Goal: Information Seeking & Learning: Learn about a topic

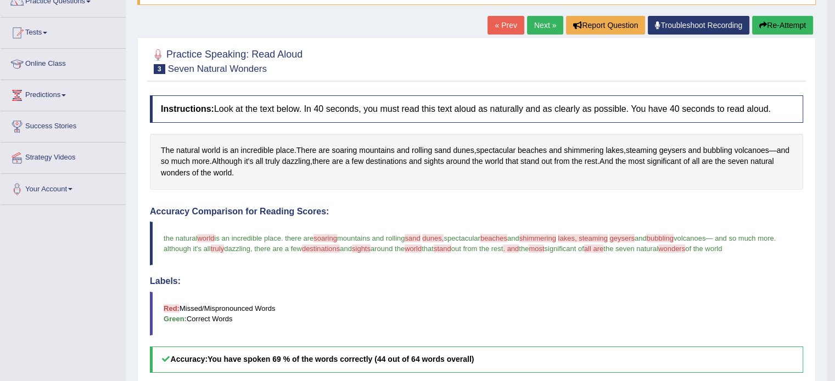
click at [541, 26] on link "Next »" at bounding box center [545, 25] width 36 height 19
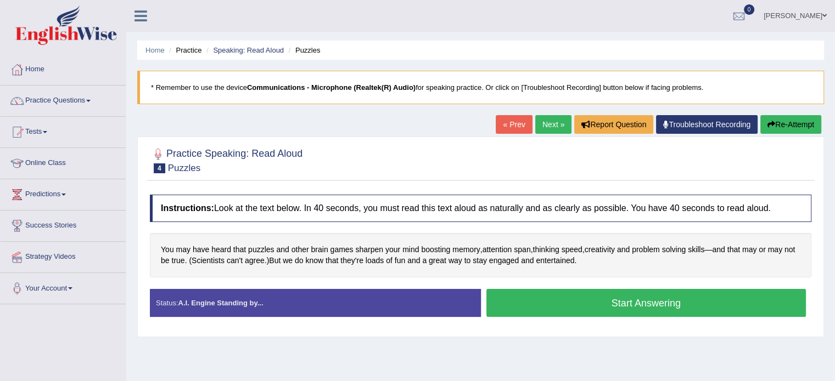
click at [620, 305] on button "Start Answering" at bounding box center [646, 303] width 320 height 28
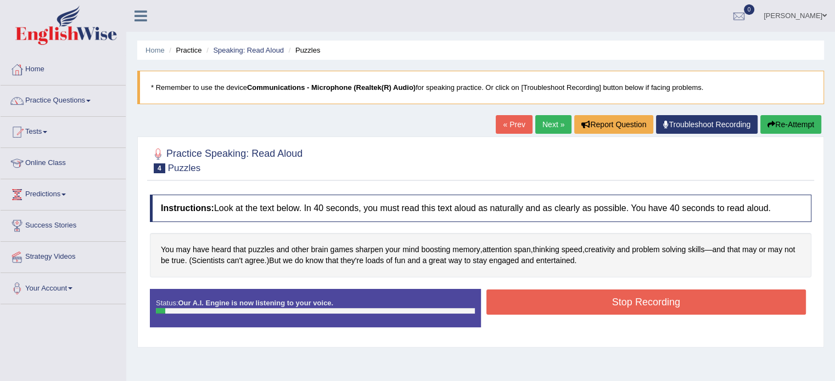
click at [620, 305] on button "Stop Recording" at bounding box center [646, 302] width 320 height 25
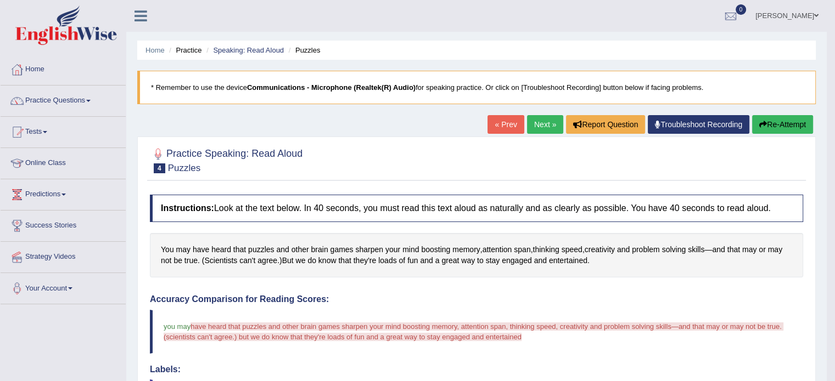
click at [781, 125] on button "Re-Attempt" at bounding box center [782, 124] width 61 height 19
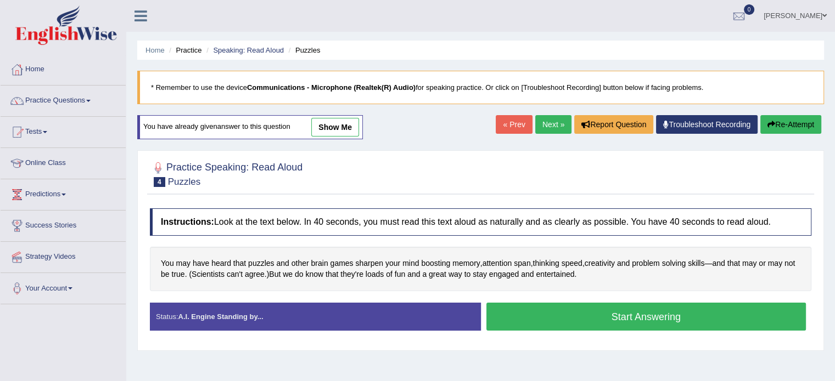
click at [634, 327] on button "Start Answering" at bounding box center [646, 317] width 320 height 28
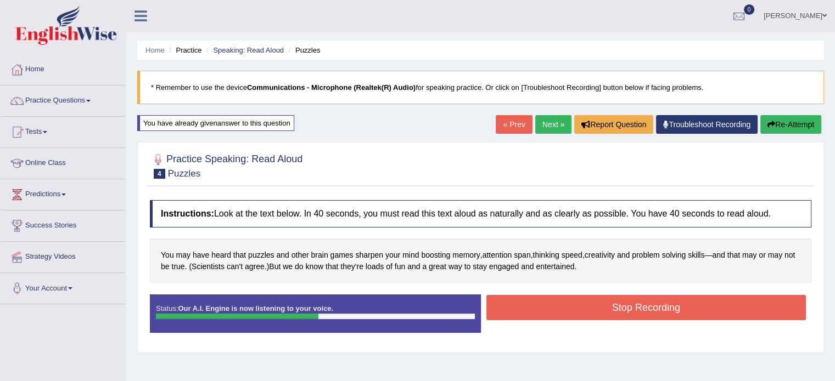
click at [609, 310] on button "Stop Recording" at bounding box center [646, 307] width 320 height 25
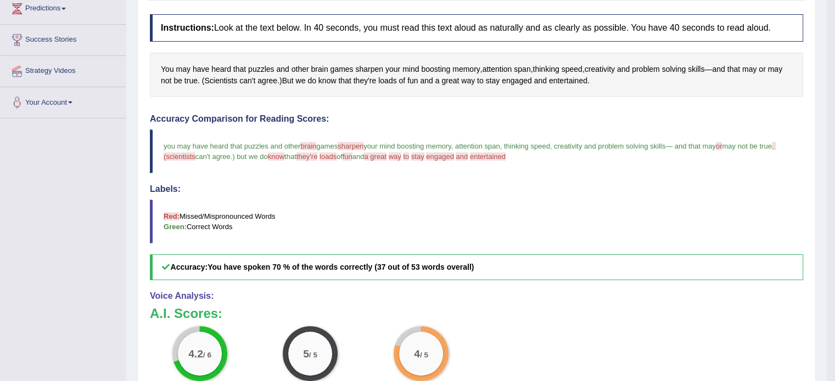
scroll to position [114, 0]
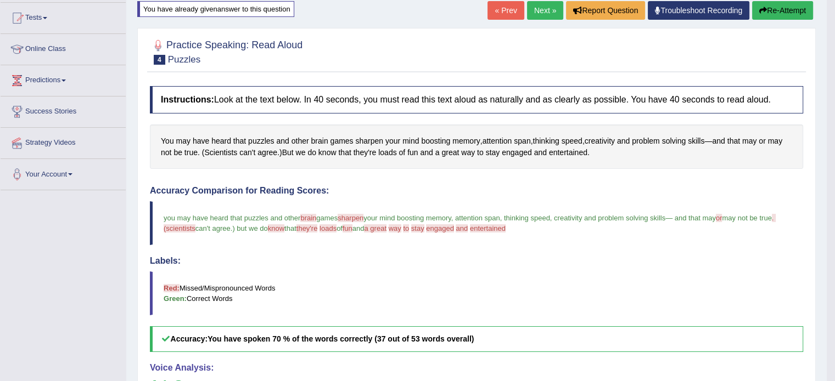
click at [541, 232] on blockquote "you may have heard that puzzles and other brain brand games sharpen are on your…" at bounding box center [476, 223] width 653 height 44
drag, startPoint x: 526, startPoint y: 228, endPoint x: 345, endPoint y: 226, distance: 181.1
click at [345, 226] on blockquote "you may have heard that puzzles and other brain brand games sharpen are on your…" at bounding box center [476, 223] width 653 height 44
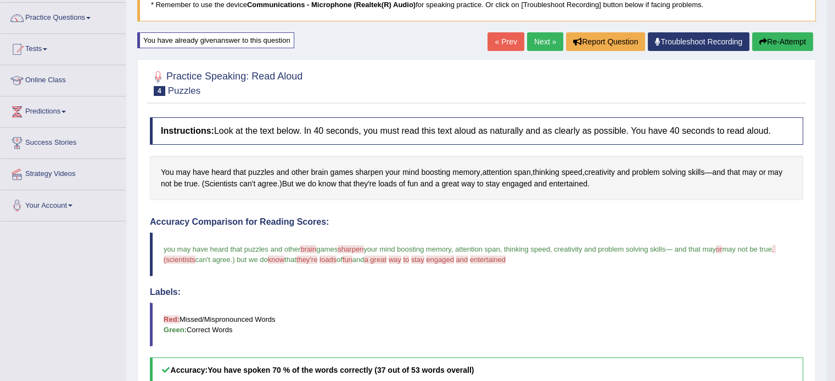
scroll to position [70, 0]
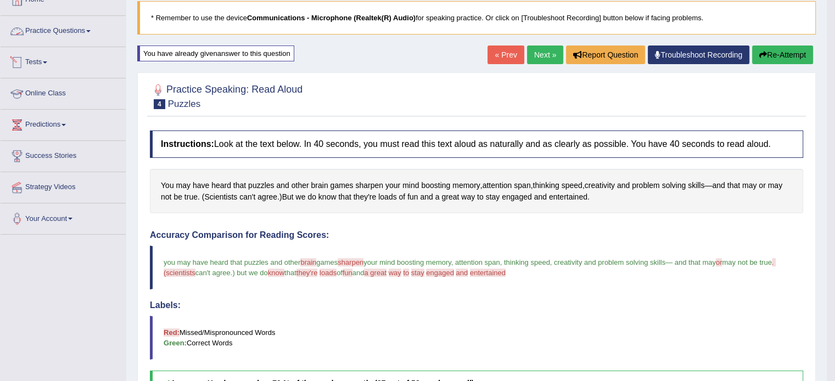
click at [48, 34] on link "Practice Questions" at bounding box center [63, 29] width 125 height 27
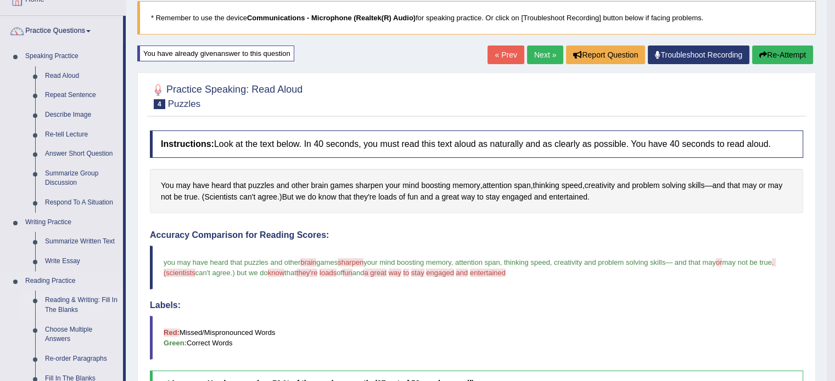
click at [69, 302] on link "Reading & Writing: Fill In The Blanks" at bounding box center [81, 305] width 83 height 29
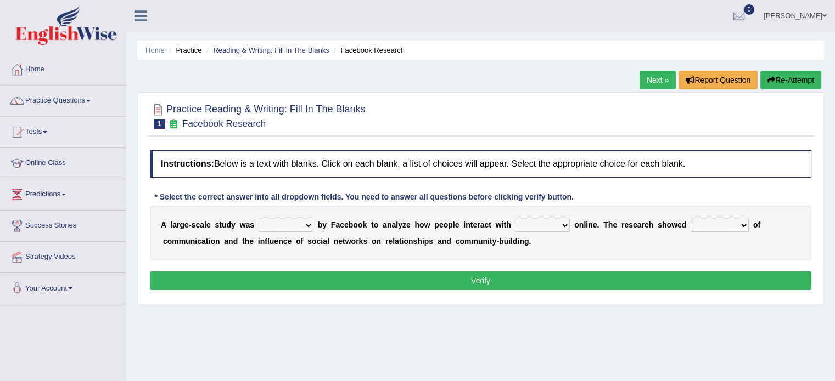
click at [303, 226] on select "surveyed had asked made" at bounding box center [285, 225] width 55 height 13
select select "surveyed"
click at [258, 219] on select "surveyed had asked made" at bounding box center [285, 225] width 55 height 13
click at [543, 226] on select "together all each other another" at bounding box center [542, 225] width 55 height 13
select select "each other"
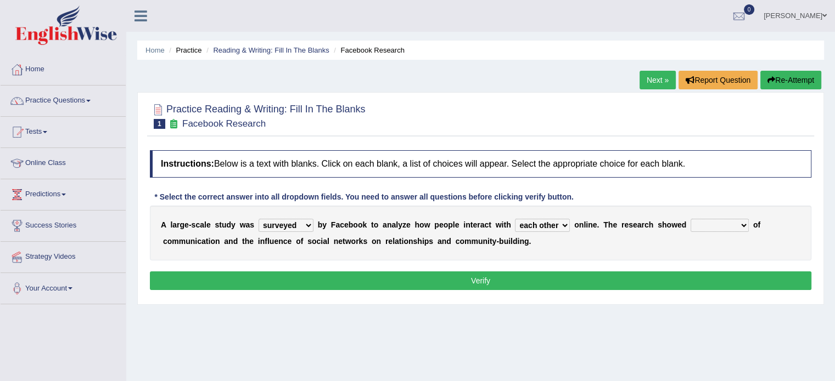
click at [515, 219] on select "together all each other another" at bounding box center [542, 225] width 55 height 13
click at [705, 227] on select "advantages standards fellowships patterns" at bounding box center [719, 225] width 58 height 13
select select "advantages"
click at [690, 219] on select "advantages standards fellowships patterns" at bounding box center [719, 225] width 58 height 13
click at [513, 289] on button "Verify" at bounding box center [480, 281] width 661 height 19
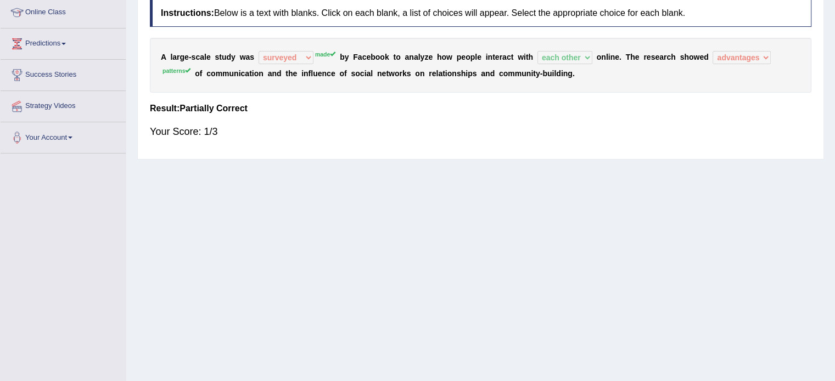
scroll to position [94, 0]
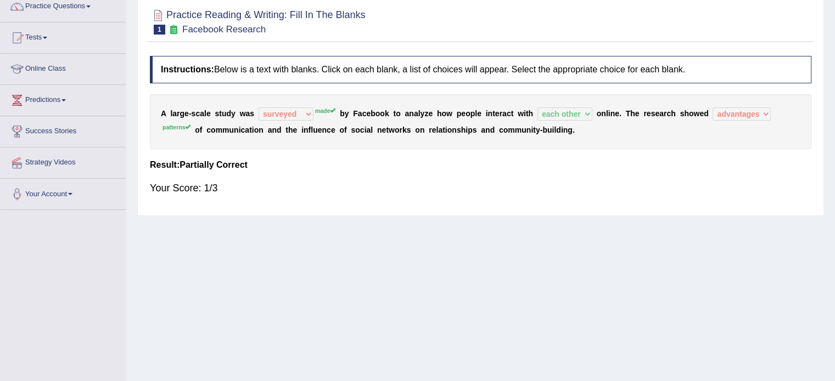
drag, startPoint x: 506, startPoint y: 128, endPoint x: 158, endPoint y: 114, distance: 348.2
click at [158, 114] on div "A l a r g e - s c a l e s t u d y w a s surveyed had asked made made b y F a c …" at bounding box center [480, 121] width 661 height 55
drag, startPoint x: 158, startPoint y: 111, endPoint x: 375, endPoint y: 157, distance: 221.6
click at [375, 157] on div "Instructions: Below is a text with blanks. Click on each blank, a list of choic…" at bounding box center [480, 130] width 667 height 160
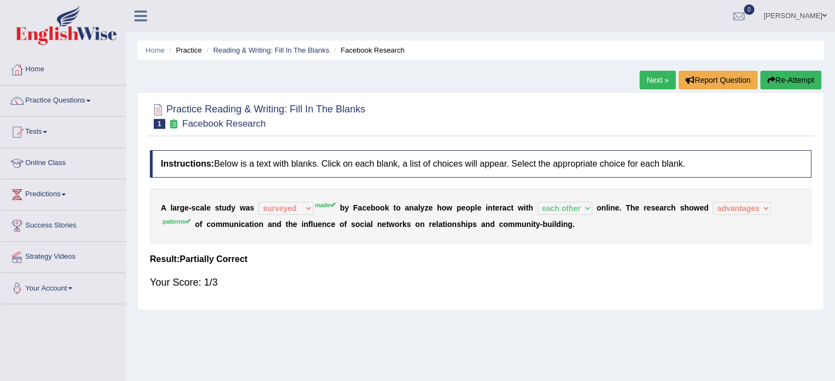
click at [788, 76] on button "Re-Attempt" at bounding box center [790, 80] width 61 height 19
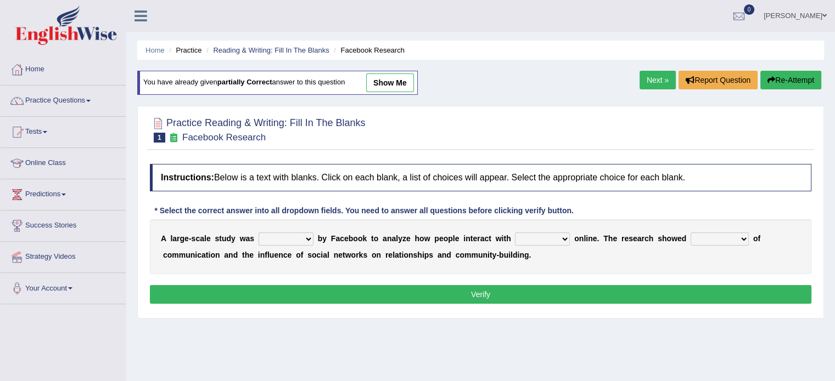
click at [301, 239] on select "surveyed had asked made" at bounding box center [285, 239] width 55 height 13
select select "made"
click at [258, 233] on select "surveyed had asked made" at bounding box center [285, 239] width 55 height 13
click at [532, 239] on select "together all each other another" at bounding box center [542, 239] width 55 height 13
select select "each other"
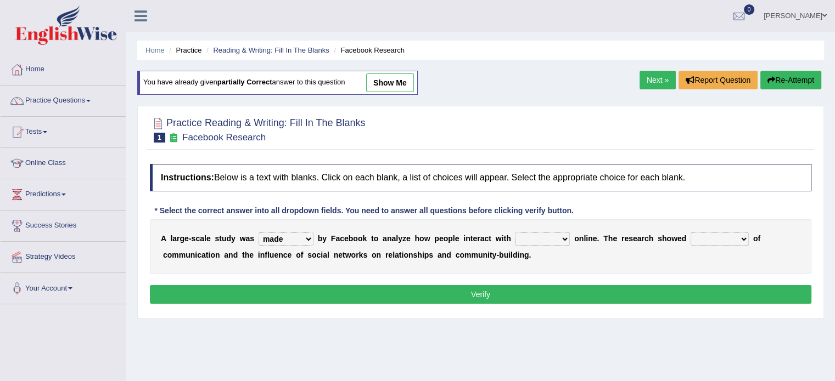
click at [515, 233] on select "together all each other another" at bounding box center [542, 239] width 55 height 13
click at [706, 239] on select "advantages standards fellowships patterns" at bounding box center [719, 239] width 58 height 13
select select "patterns"
click at [690, 233] on select "advantages standards fellowships patterns" at bounding box center [719, 239] width 58 height 13
click at [529, 295] on button "Verify" at bounding box center [480, 294] width 661 height 19
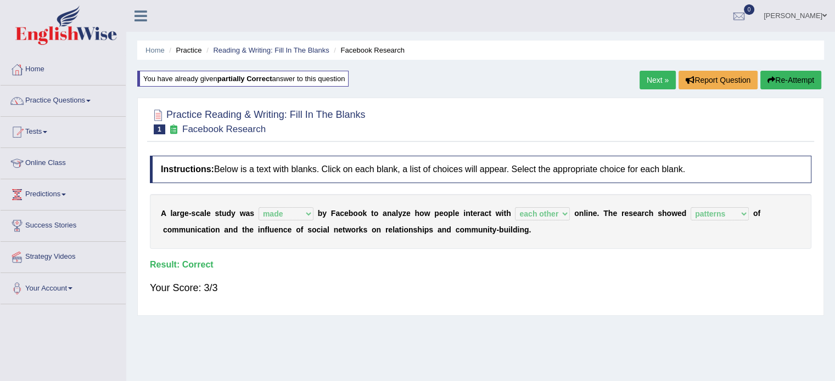
click at [650, 82] on link "Next »" at bounding box center [657, 80] width 36 height 19
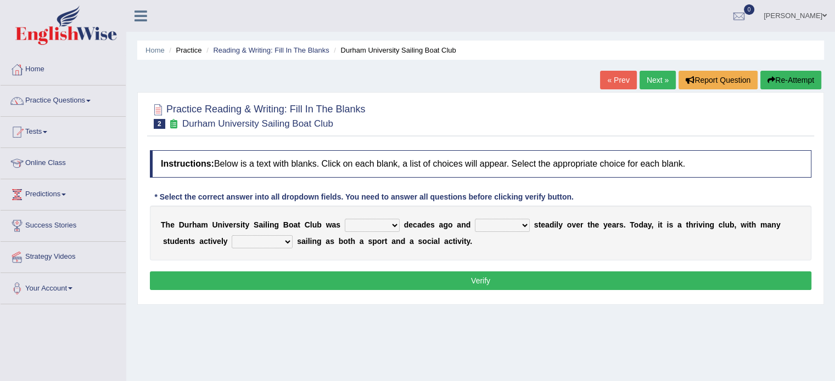
click at [378, 224] on select "found fund founded find" at bounding box center [372, 225] width 55 height 13
click at [501, 226] on select "grow growing has grown grown" at bounding box center [502, 225] width 55 height 13
click at [380, 224] on select "found fund founded find" at bounding box center [372, 225] width 55 height 13
select select "founded"
click at [345, 219] on select "found fund founded find" at bounding box center [372, 225] width 55 height 13
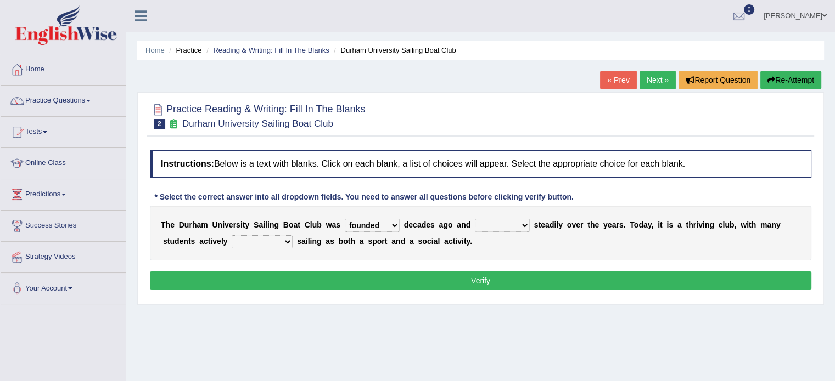
click at [498, 228] on select "grow growing has grown grown" at bounding box center [502, 225] width 55 height 13
select select "has grown"
click at [475, 219] on select "grow growing has grown grown" at bounding box center [502, 225] width 55 height 13
click at [241, 241] on select "enjoy enjoyed are enjoying enjoying" at bounding box center [262, 241] width 61 height 13
select select "enjoying"
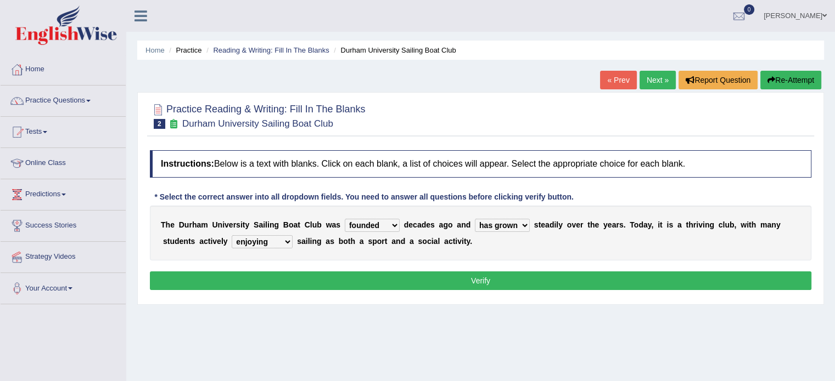
click at [232, 235] on select "enjoy enjoyed are enjoying enjoying" at bounding box center [262, 241] width 61 height 13
drag, startPoint x: 313, startPoint y: 287, endPoint x: 335, endPoint y: 276, distance: 24.5
click at [335, 276] on button "Verify" at bounding box center [480, 281] width 661 height 19
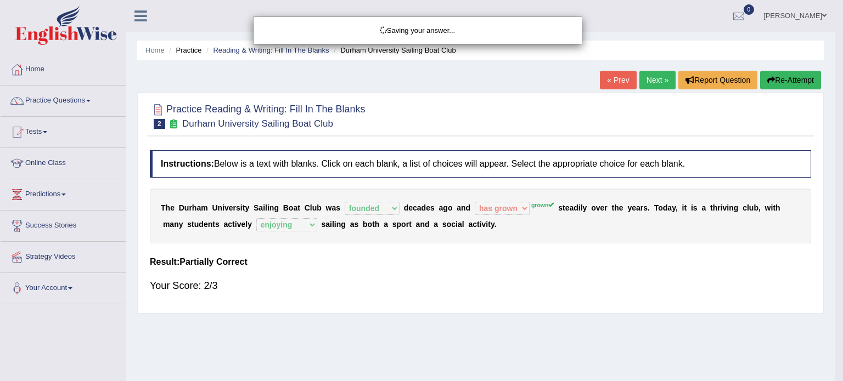
click at [335, 276] on div "Saving your answer..." at bounding box center [421, 190] width 843 height 381
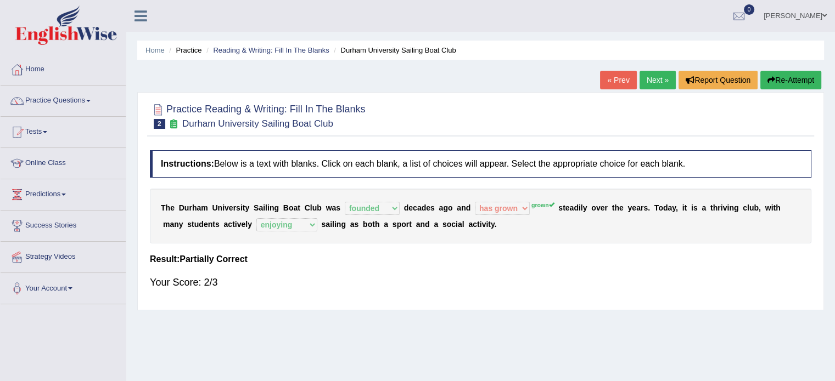
click at [385, 204] on div "T h e D u r h a m U n i v e r s i t y S a i l i n g B o a t C l u b w a s found…" at bounding box center [480, 216] width 661 height 55
click at [773, 77] on button "Re-Attempt" at bounding box center [790, 80] width 61 height 19
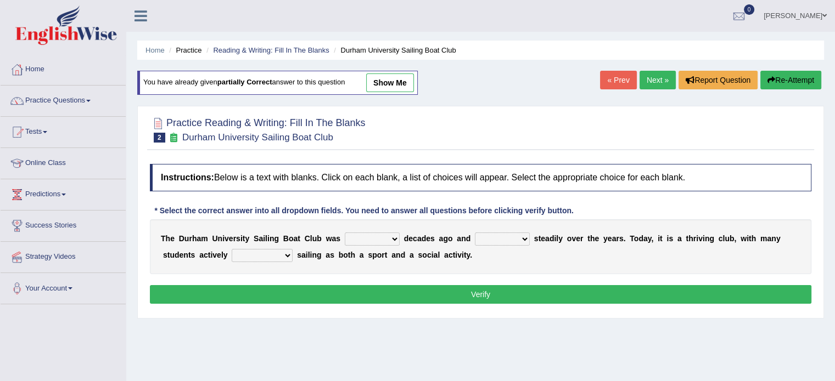
click at [381, 237] on select "found fund founded find" at bounding box center [372, 239] width 55 height 13
select select "founded"
click at [345, 233] on select "found fund founded find" at bounding box center [372, 239] width 55 height 13
click at [502, 241] on select "grow growing has grown grown" at bounding box center [502, 239] width 55 height 13
select select "grown"
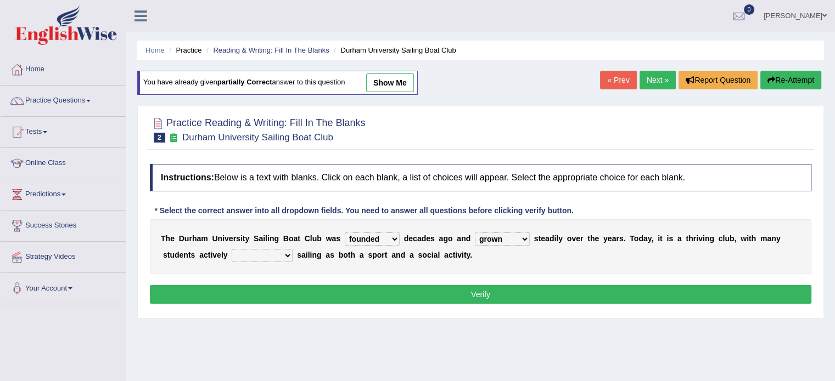
click at [475, 233] on select "grow growing has grown grown" at bounding box center [502, 239] width 55 height 13
click at [502, 241] on select "grow growing has grown grown" at bounding box center [502, 239] width 55 height 13
click at [539, 212] on div "* Select the correct answer into all dropdown fields. You need to answer all qu…" at bounding box center [364, 211] width 428 height 12
click at [241, 254] on select "enjoy enjoyed are enjoying enjoying" at bounding box center [262, 255] width 61 height 13
select select "enjoying"
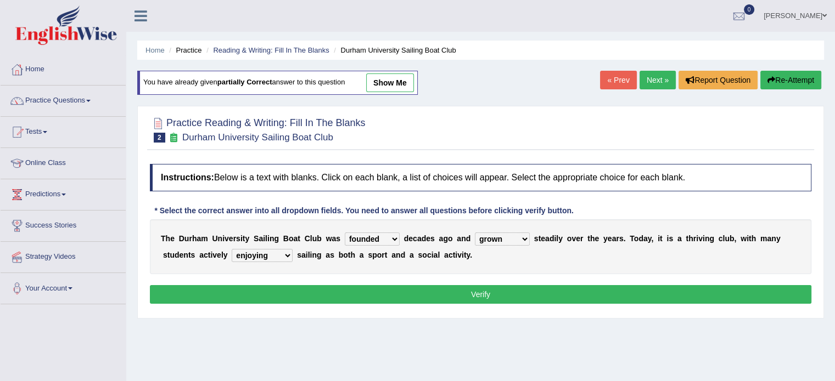
click at [232, 249] on select "enjoy enjoyed are enjoying enjoying" at bounding box center [262, 255] width 61 height 13
click at [336, 297] on button "Verify" at bounding box center [480, 294] width 661 height 19
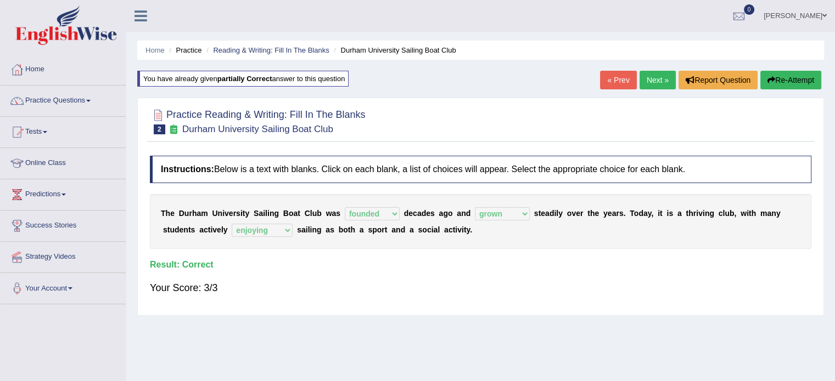
click at [654, 76] on link "Next »" at bounding box center [657, 80] width 36 height 19
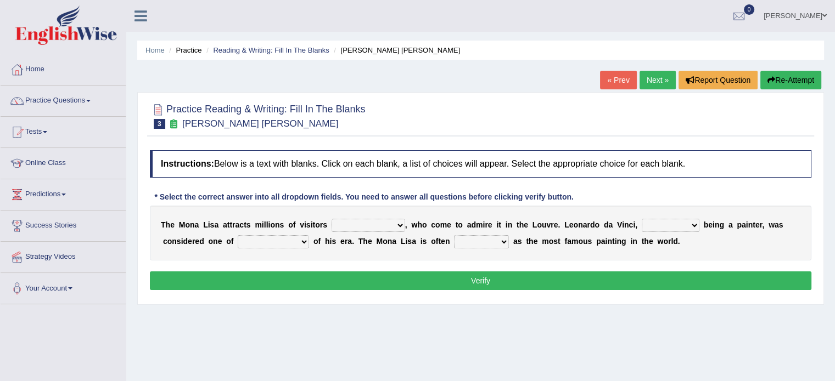
click at [384, 225] on select "around the year the all year all year round per year" at bounding box center [368, 225] width 74 height 13
select select "around the year"
click at [331, 219] on select "around the year the all year all year round per year" at bounding box center [368, 225] width 74 height 13
click at [655, 226] on select "rather than as much as as well as as long as" at bounding box center [671, 225] width 58 height 13
click at [642, 219] on select "rather than as much as as well as as long as" at bounding box center [671, 225] width 58 height 13
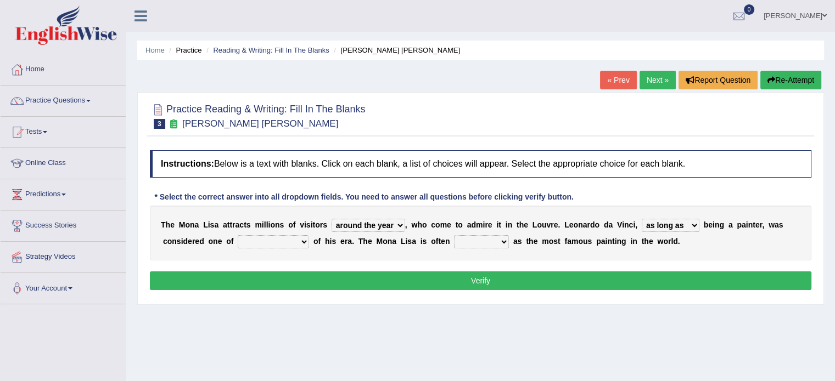
click at [657, 229] on select "rather than as much as as well as as long as" at bounding box center [671, 225] width 58 height 13
click at [687, 246] on div "T h e M o n a L i s a a t t r a c t s m i l l i o n s o f v i s i t o r s aroun…" at bounding box center [480, 233] width 661 height 55
click at [652, 230] on select "rather than as much as as well as as long as" at bounding box center [671, 225] width 58 height 13
select select "as well as"
click at [642, 219] on select "rather than as much as as well as as long as" at bounding box center [671, 225] width 58 height 13
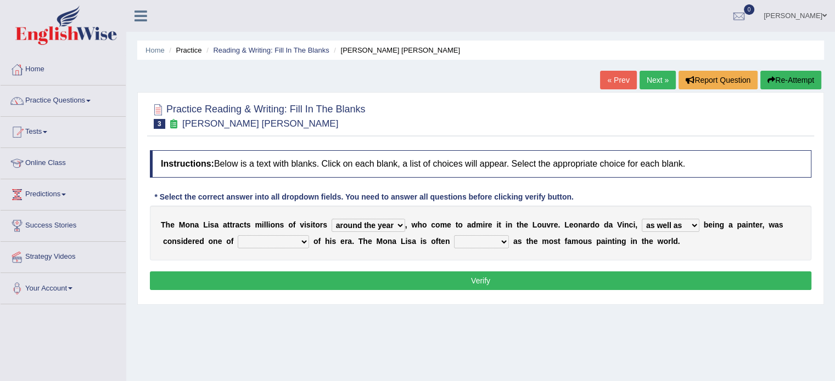
click at [238, 243] on select "better artists artist the better artist the best artists" at bounding box center [273, 241] width 71 height 13
select select "the best artists"
click at [238, 235] on select "better artists artist the better artist the best artists" at bounding box center [273, 241] width 71 height 13
click at [454, 240] on select "classified suggested predicted described" at bounding box center [481, 241] width 55 height 13
select select "described"
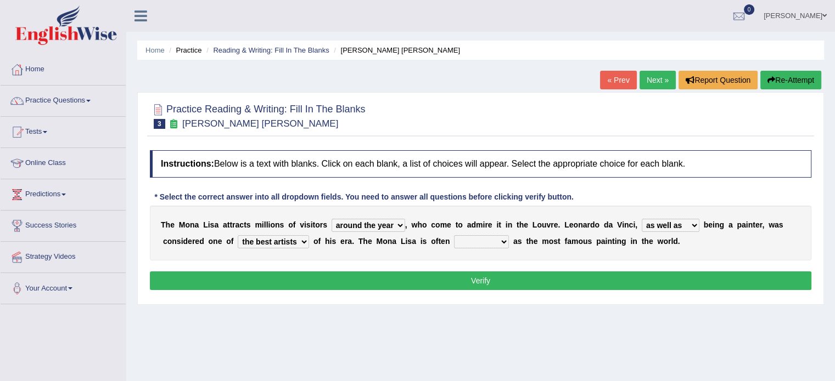
click at [454, 235] on select "classified suggested predicted described" at bounding box center [481, 241] width 55 height 13
click at [453, 275] on button "Verify" at bounding box center [480, 281] width 661 height 19
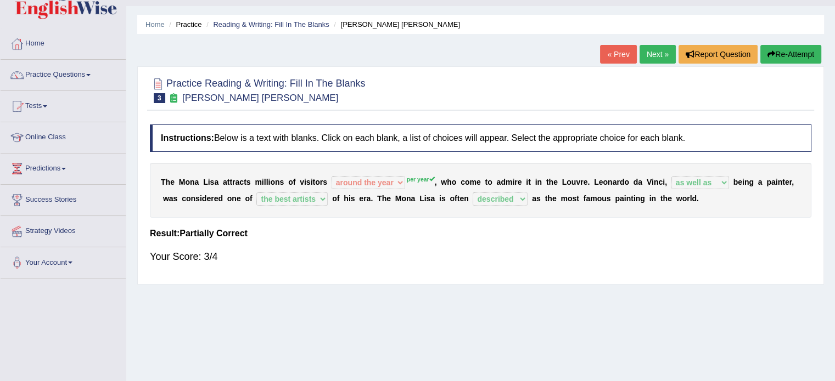
scroll to position [14, 0]
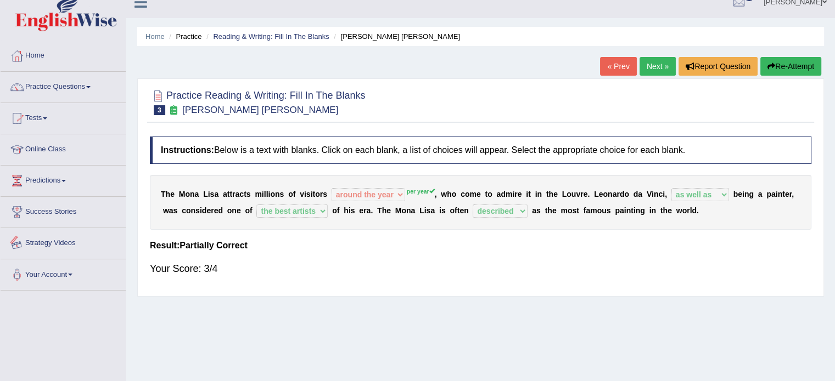
click at [64, 248] on link "Strategy Videos" at bounding box center [63, 241] width 125 height 27
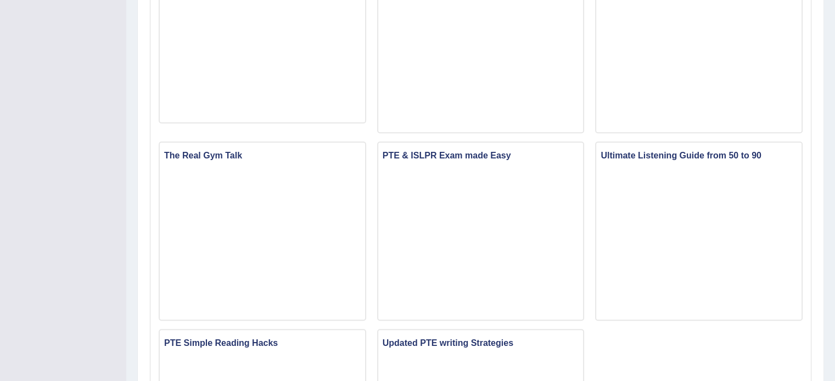
scroll to position [701, 0]
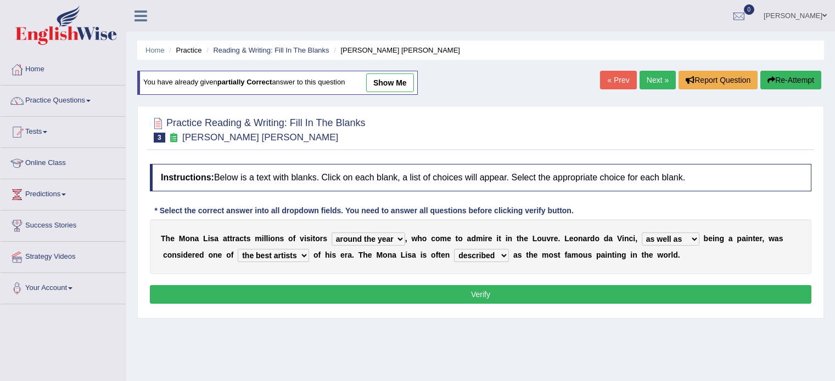
select select "around the year"
select select "as well as"
select select "the best artists"
select select "described"
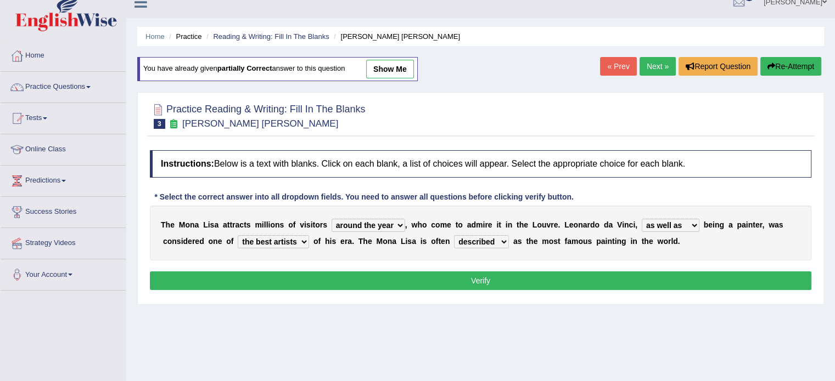
click at [652, 63] on link "Next »" at bounding box center [657, 66] width 36 height 19
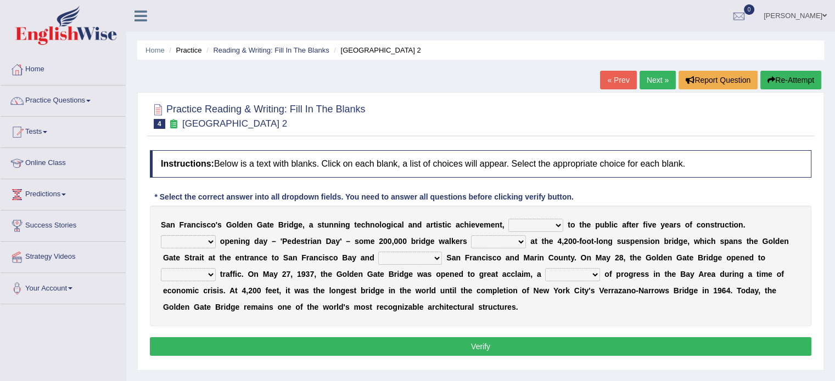
click at [531, 223] on select "opens closes appears equals" at bounding box center [535, 225] width 55 height 13
select select "opens"
click at [508, 219] on select "opens closes appears equals" at bounding box center [535, 225] width 55 height 13
click at [216, 235] on select "On During Since When" at bounding box center [188, 241] width 55 height 13
click at [525, 230] on select "opens closes appears equals" at bounding box center [535, 225] width 55 height 13
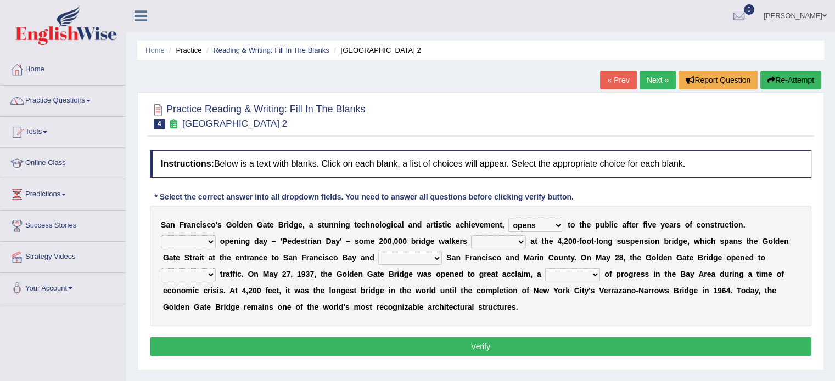
click at [216, 235] on select "On During Since When" at bounding box center [188, 241] width 55 height 13
select select "During"
click at [216, 235] on select "On During Since When" at bounding box center [188, 241] width 55 height 13
click at [471, 243] on select "stationed looked marveled laughed" at bounding box center [498, 241] width 55 height 13
select select "stationed"
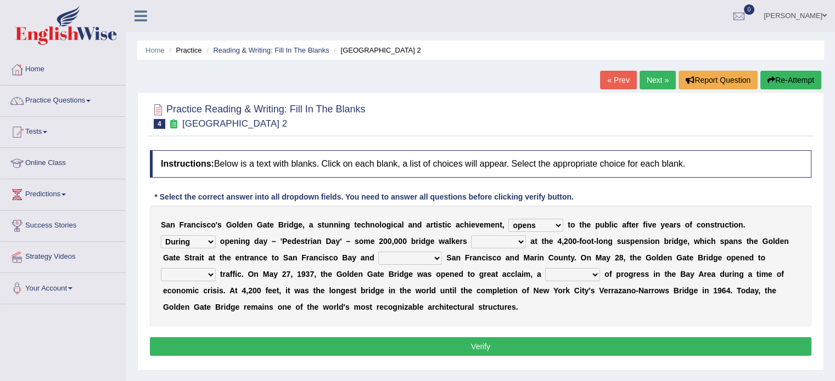
click at [471, 235] on select "stationed looked marveled laughed" at bounding box center [498, 241] width 55 height 13
click at [378, 256] on select "separates connects channels differentiates" at bounding box center [410, 258] width 64 height 13
click at [378, 252] on select "separates connects channels differentiates" at bounding box center [410, 258] width 64 height 13
click at [378, 262] on select "separates connects channels differentiates" at bounding box center [410, 258] width 64 height 13
select select "connects"
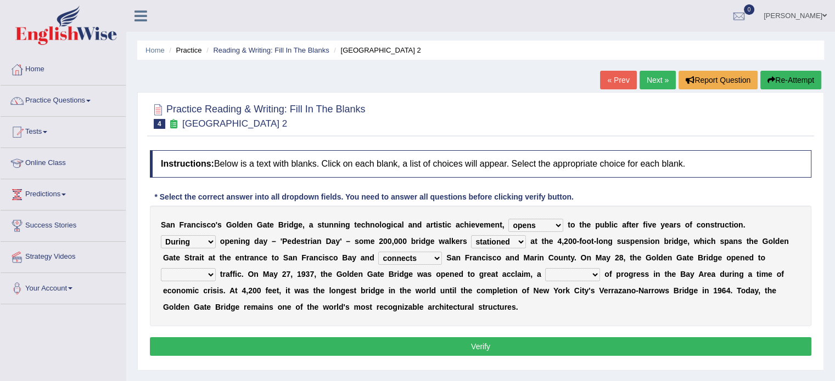
click at [378, 252] on select "separates connects channels differentiates" at bounding box center [410, 258] width 64 height 13
click at [442, 258] on b at bounding box center [444, 258] width 4 height 9
click at [378, 258] on select "separates connects channels differentiates" at bounding box center [410, 258] width 64 height 13
click at [216, 268] on select "aquatic vehicular airborne watertight" at bounding box center [188, 274] width 55 height 13
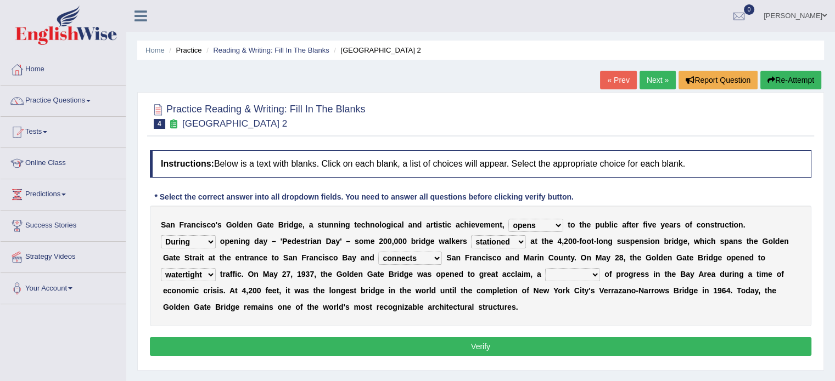
click at [216, 268] on select "aquatic vehicular airborne watertight" at bounding box center [188, 274] width 55 height 13
select select "aquatic"
click at [216, 268] on select "aquatic vehicular airborne watertight" at bounding box center [188, 274] width 55 height 13
click at [545, 272] on select "denial symbol technique yield" at bounding box center [572, 274] width 55 height 13
select select "technique"
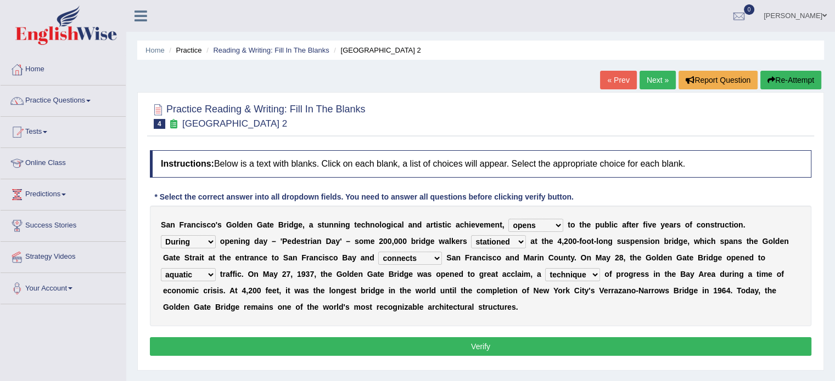
click at [545, 268] on select "denial symbol technique yield" at bounding box center [572, 274] width 55 height 13
click at [475, 347] on button "Verify" at bounding box center [480, 346] width 661 height 19
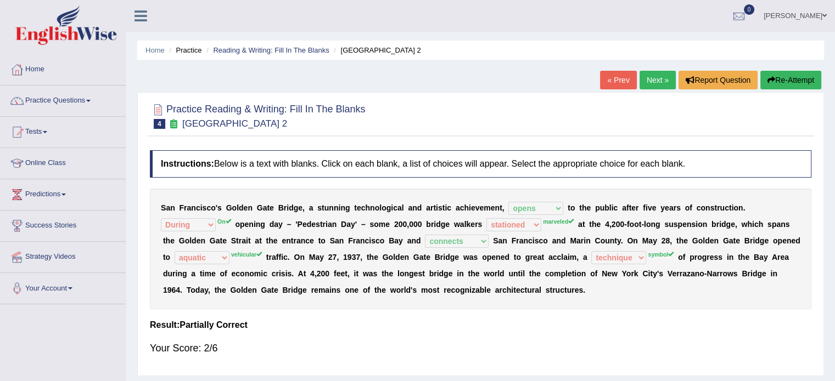
click at [778, 85] on button "Re-Attempt" at bounding box center [790, 80] width 61 height 19
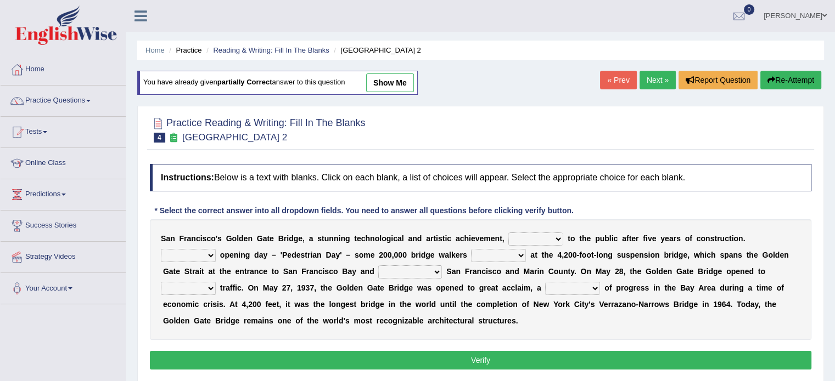
click at [527, 239] on select "opens closes appears equals" at bounding box center [535, 239] width 55 height 13
select select "opens"
click at [508, 233] on select "opens closes appears equals" at bounding box center [535, 239] width 55 height 13
click at [563, 237] on b at bounding box center [565, 238] width 4 height 9
click at [531, 237] on select "opens closes appears equals" at bounding box center [535, 239] width 55 height 13
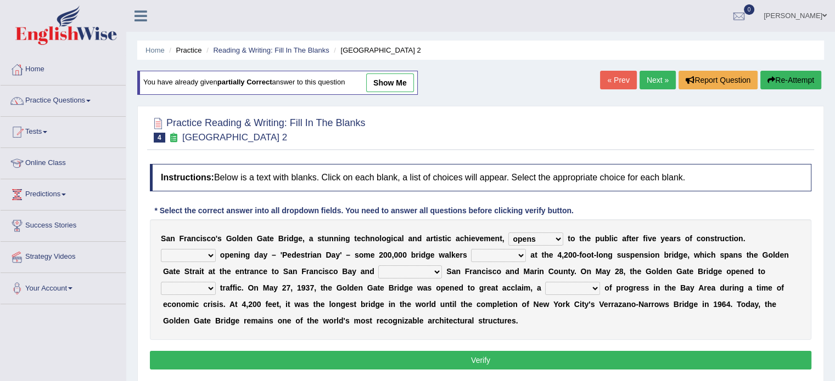
click at [216, 249] on select "On During Since When" at bounding box center [188, 255] width 55 height 13
select select "On"
click at [216, 249] on select "On During Since When" at bounding box center [188, 255] width 55 height 13
click at [471, 250] on select "stationed looked marveled laughed" at bounding box center [498, 255] width 55 height 13
select select "stationed"
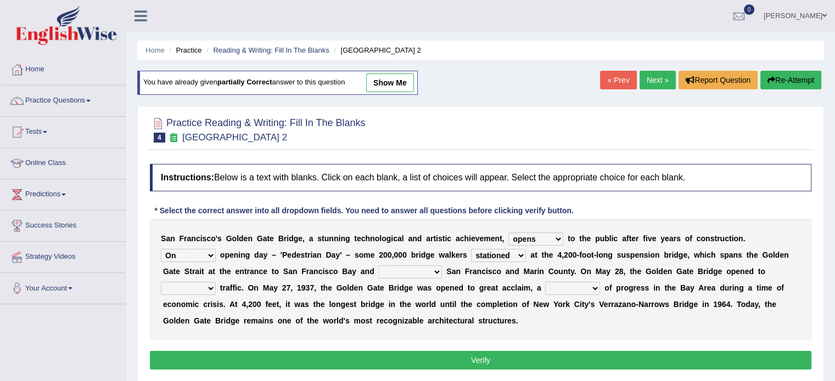
click at [471, 249] on select "stationed looked marveled laughed" at bounding box center [498, 255] width 55 height 13
click at [220, 284] on b at bounding box center [218, 288] width 4 height 9
click at [216, 282] on select "aquatic vehicular airborne watertight" at bounding box center [188, 288] width 55 height 13
select select "vehicular"
click at [216, 282] on select "aquatic vehicular airborne watertight" at bounding box center [188, 288] width 55 height 13
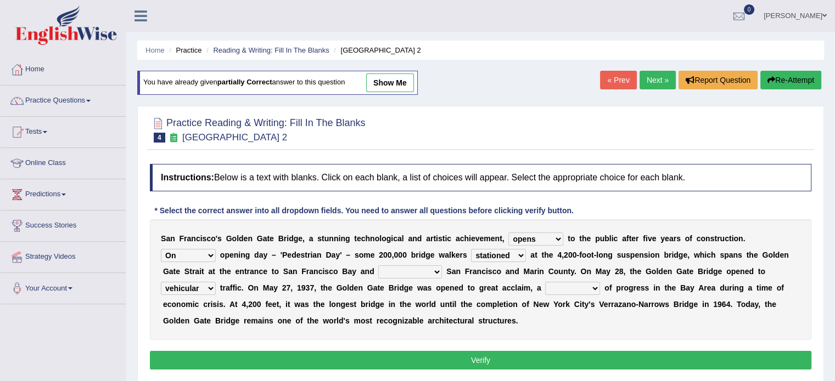
click at [545, 286] on select "denial symbol technique yield" at bounding box center [572, 288] width 55 height 13
click at [378, 272] on select "separates connects channels differentiates" at bounding box center [410, 272] width 64 height 13
select select "connects"
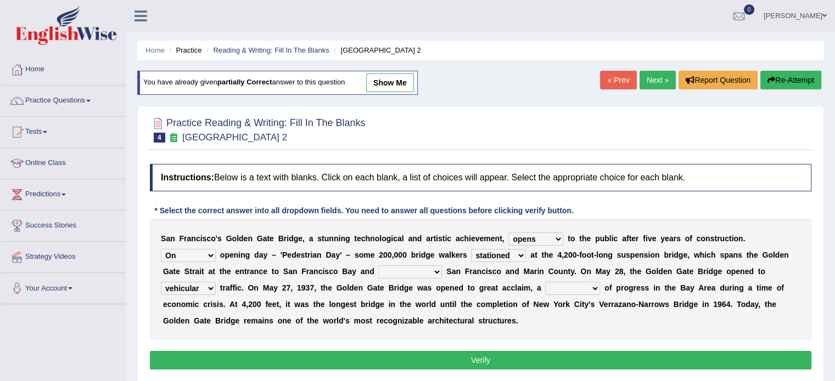
click at [378, 266] on select "separates connects channels differentiates" at bounding box center [410, 272] width 64 height 13
click at [545, 289] on select "denial symbol technique yield" at bounding box center [572, 288] width 55 height 13
select select "symbol"
click at [545, 282] on select "denial symbol technique yield" at bounding box center [572, 288] width 55 height 13
drag, startPoint x: 398, startPoint y: 364, endPoint x: 413, endPoint y: 361, distance: 14.6
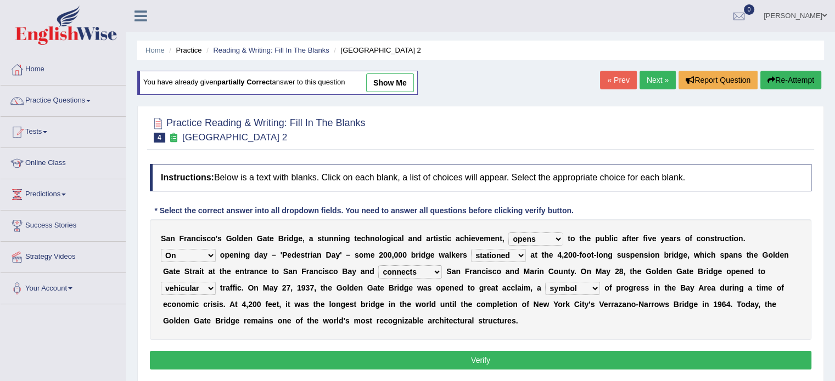
click at [413, 361] on button "Verify" at bounding box center [480, 360] width 661 height 19
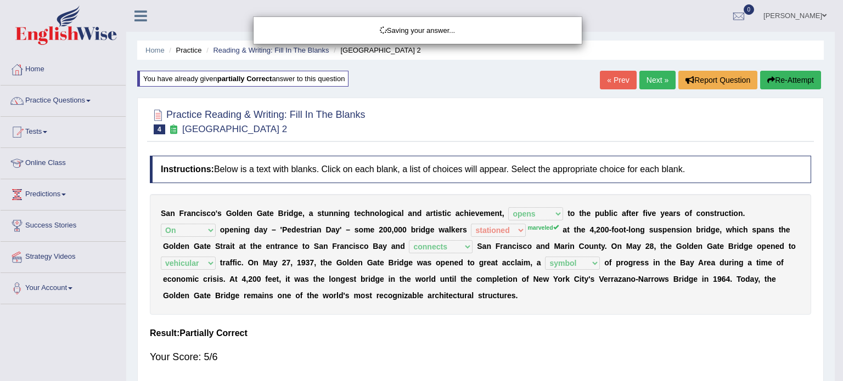
click at [413, 361] on div "Saving your answer..." at bounding box center [421, 190] width 843 height 381
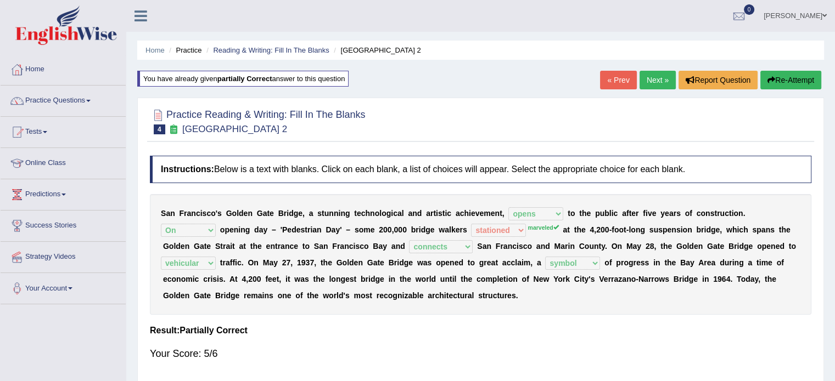
click at [665, 78] on link "Next »" at bounding box center [657, 80] width 36 height 19
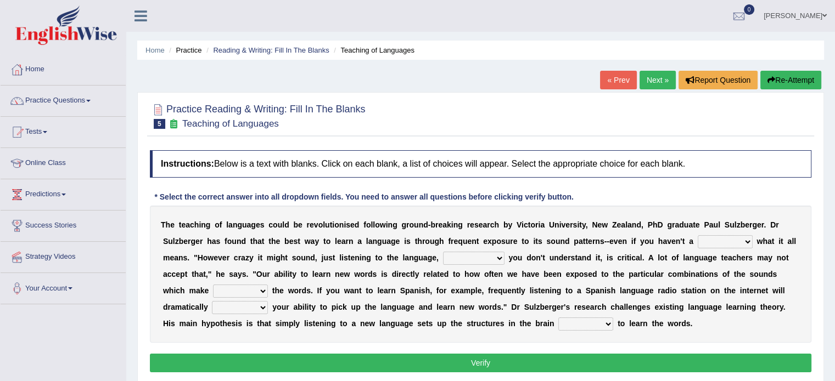
click at [697, 242] on select "dew claw clue due" at bounding box center [724, 241] width 55 height 13
select select "clue"
click at [697, 235] on select "dew claw clue due" at bounding box center [724, 241] width 55 height 13
click at [697, 239] on select "dew claw clue due" at bounding box center [724, 241] width 55 height 13
click at [735, 173] on h4 "Instructions: Below is a text with blanks. Click on each blank, a list of choic…" at bounding box center [480, 163] width 661 height 27
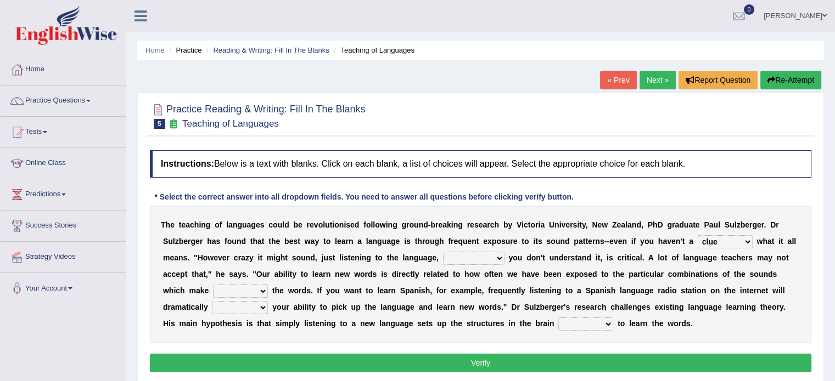
click at [443, 259] on select "but also all together even though if so" at bounding box center [473, 258] width 61 height 13
select select "even though"
click at [443, 252] on select "but also all together even though if so" at bounding box center [473, 258] width 61 height 13
click at [443, 257] on select "but also all together even though if so" at bounding box center [473, 258] width 61 height 13
click at [268, 285] on select "down up of on" at bounding box center [240, 291] width 55 height 13
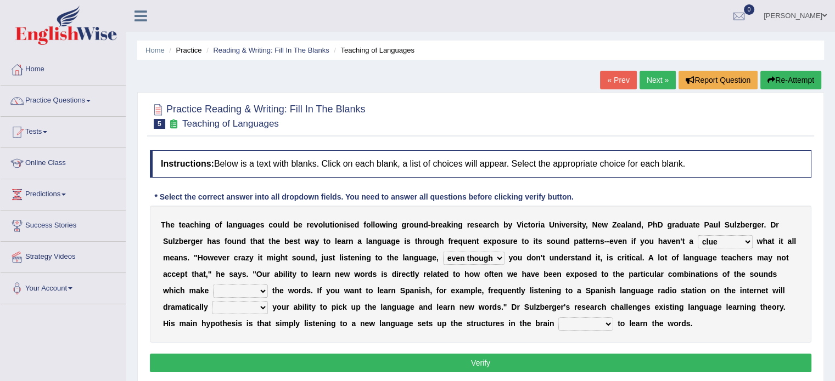
select select "up"
click at [268, 285] on select "down up of on" at bounding box center [240, 291] width 55 height 13
click at [268, 301] on select "evaluate exaggerate describe boost" at bounding box center [240, 307] width 56 height 13
select select "exaggerate"
click at [268, 301] on select "evaluate exaggerate describe boost" at bounding box center [240, 307] width 56 height 13
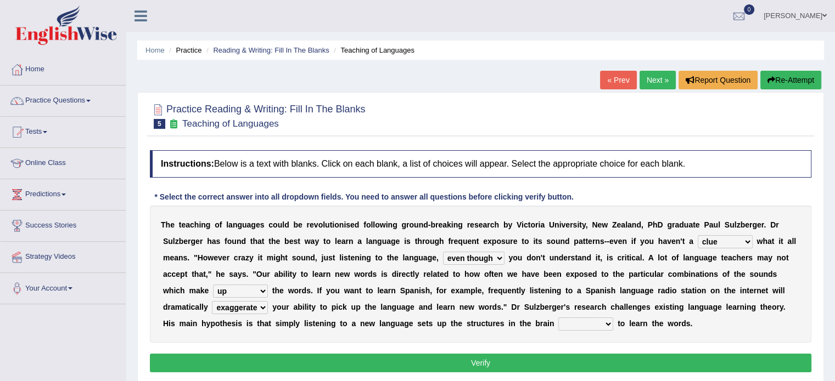
click at [268, 301] on select "evaluate exaggerate describe boost" at bounding box center [240, 307] width 56 height 13
click at [558, 325] on select "requiring required directed to require" at bounding box center [585, 324] width 55 height 13
click at [476, 332] on div "T h e t e a c h i n g o f l a n g u a g e s c o u l d b e r e v o l u t i o n i…" at bounding box center [480, 274] width 661 height 137
click at [558, 323] on select "requiring required directed to require" at bounding box center [585, 324] width 55 height 13
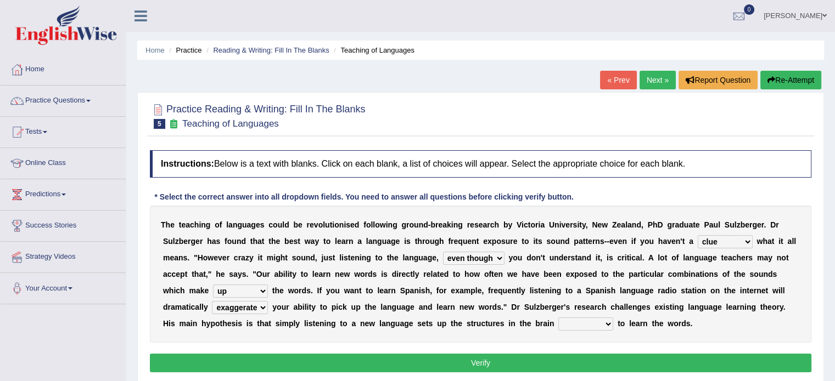
click at [408, 330] on div "T h e t e a c h i n g o f l a n g u a g e s c o u l d b e r e v o l u t i o n i…" at bounding box center [480, 274] width 661 height 137
click at [558, 323] on select "requiring required directed to require" at bounding box center [585, 324] width 55 height 13
click at [558, 318] on select "requiring required directed to require" at bounding box center [585, 324] width 55 height 13
click at [558, 322] on select "requiring required directed to require" at bounding box center [585, 324] width 55 height 13
select select "required"
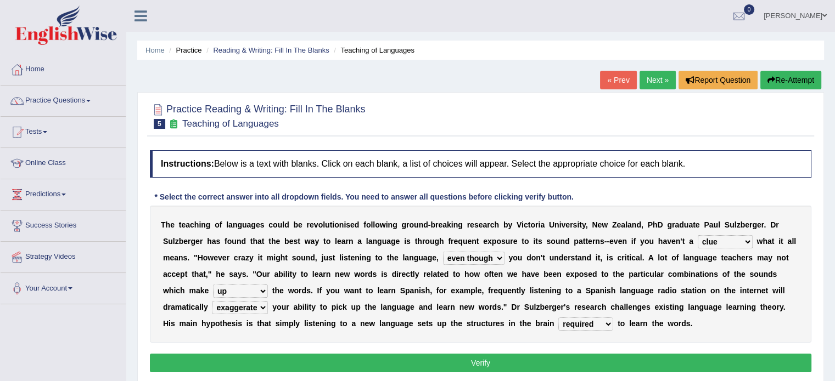
click at [558, 318] on select "requiring required directed to require" at bounding box center [585, 324] width 55 height 13
click at [443, 362] on button "Verify" at bounding box center [480, 363] width 661 height 19
